Goal: Task Accomplishment & Management: Manage account settings

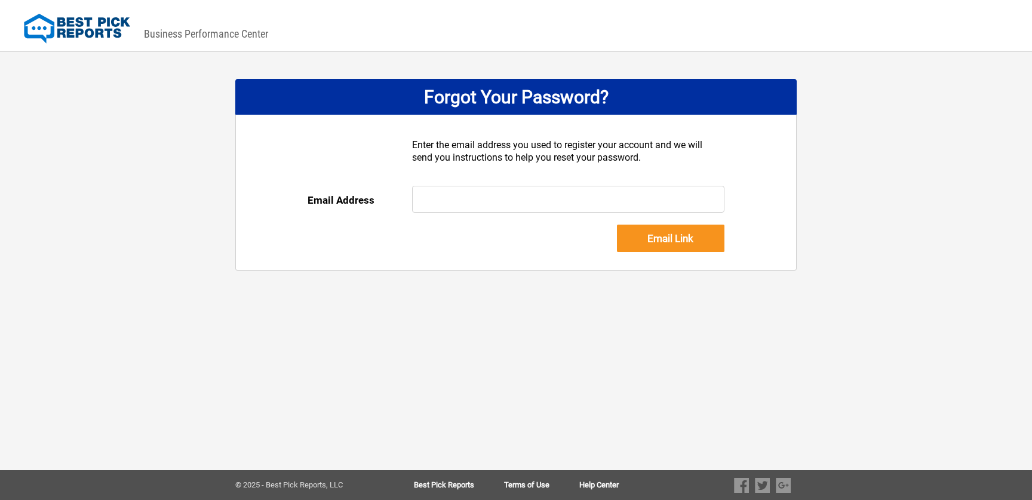
click at [486, 216] on div at bounding box center [568, 205] width 313 height 39
click at [484, 203] on input "text" at bounding box center [568, 199] width 313 height 27
paste input "[EMAIL_ADDRESS][DOMAIN_NAME]"
type input "[EMAIL_ADDRESS][DOMAIN_NAME]"
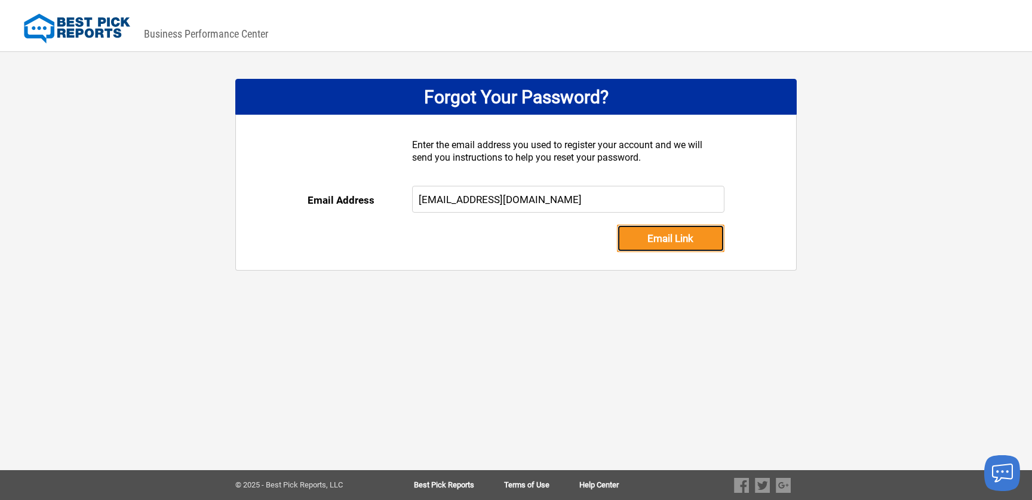
click at [663, 242] on input "Email Link" at bounding box center [670, 238] width 107 height 27
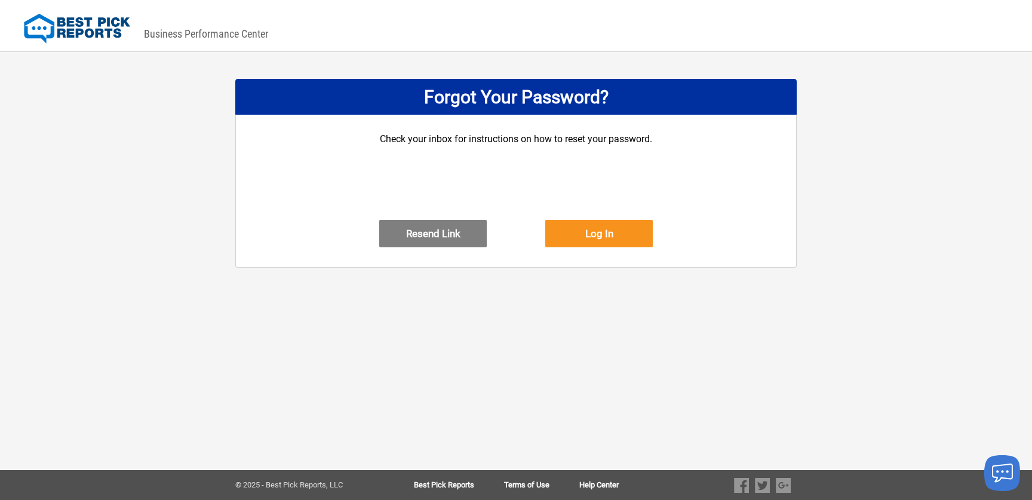
click at [265, 76] on div "Forgot Your Password? Check your inbox for instructions on how to reset your pa…" at bounding box center [515, 166] width 561 height 228
click at [595, 247] on button "Log In" at bounding box center [598, 233] width 107 height 27
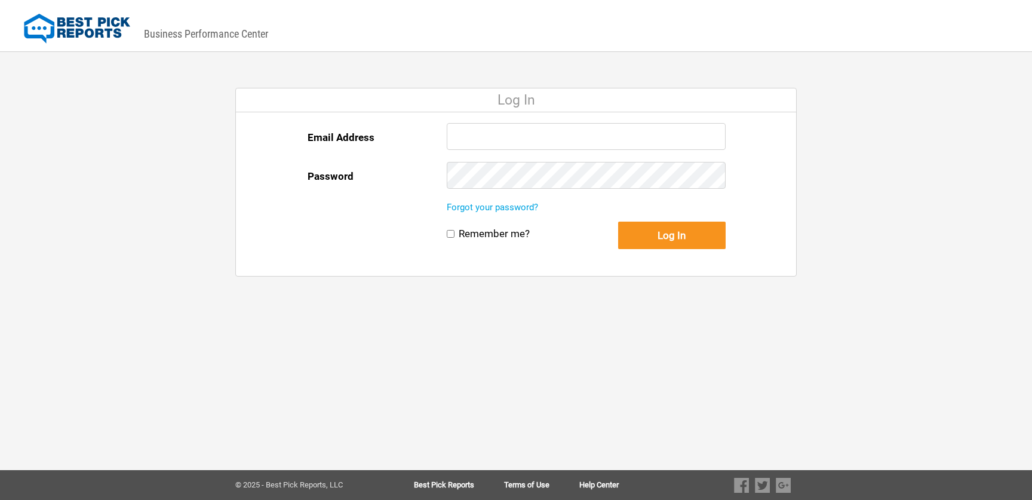
click at [499, 130] on input "Email Address" at bounding box center [586, 136] width 279 height 27
click at [794, 131] on div "Email Address Password Forgot your password? Remember me? Log In Remember me? L…" at bounding box center [516, 194] width 561 height 164
